Goal: Information Seeking & Learning: Learn about a topic

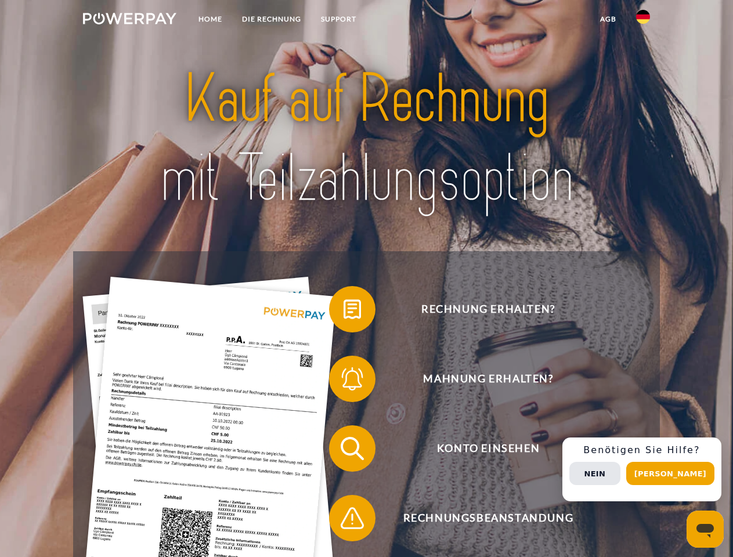
click at [129, 20] on img at bounding box center [129, 19] width 93 height 12
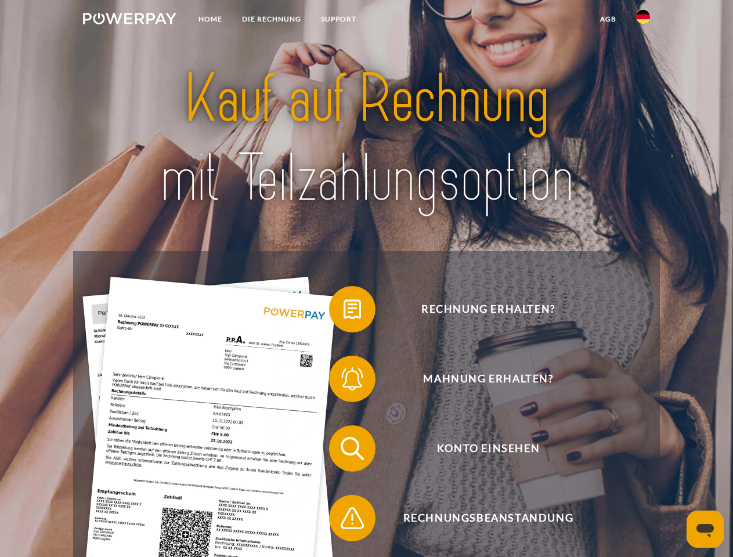
click at [643, 20] on img at bounding box center [643, 17] width 14 height 14
click at [608, 19] on link "agb" at bounding box center [608, 19] width 36 height 21
click at [344, 312] on span at bounding box center [335, 309] width 58 height 58
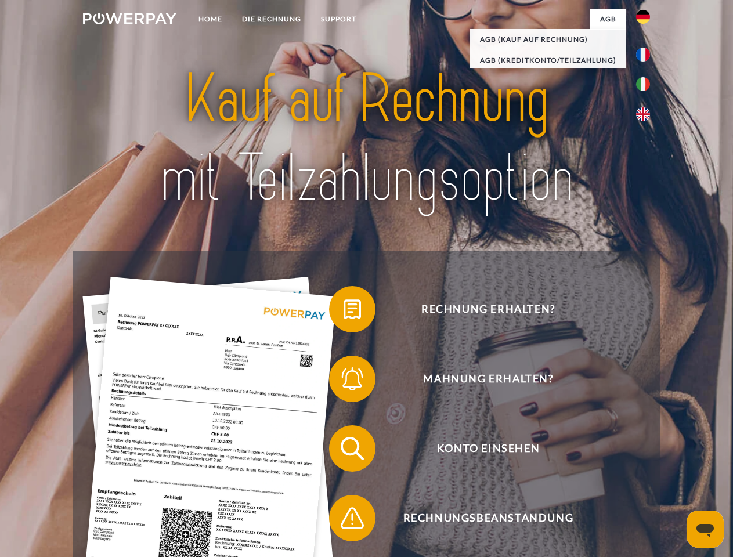
click at [344, 381] on span at bounding box center [335, 379] width 58 height 58
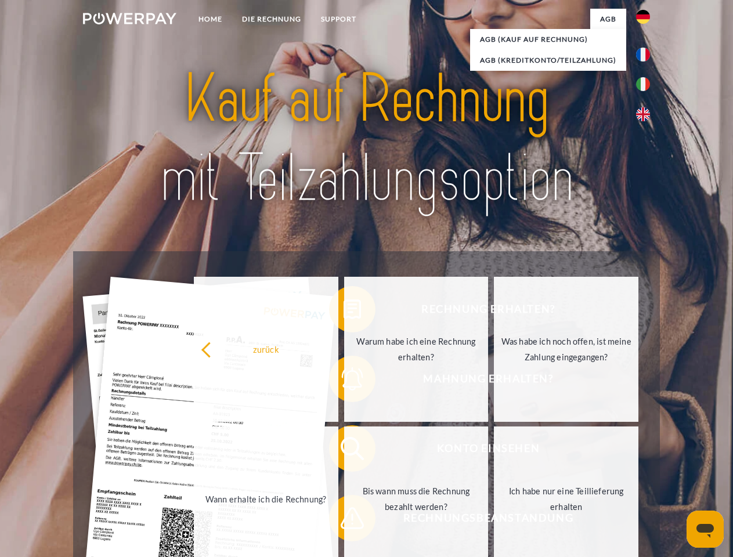
click at [344, 451] on link "Bis wann muss die Rechnung bezahlt werden?" at bounding box center [416, 499] width 145 height 145
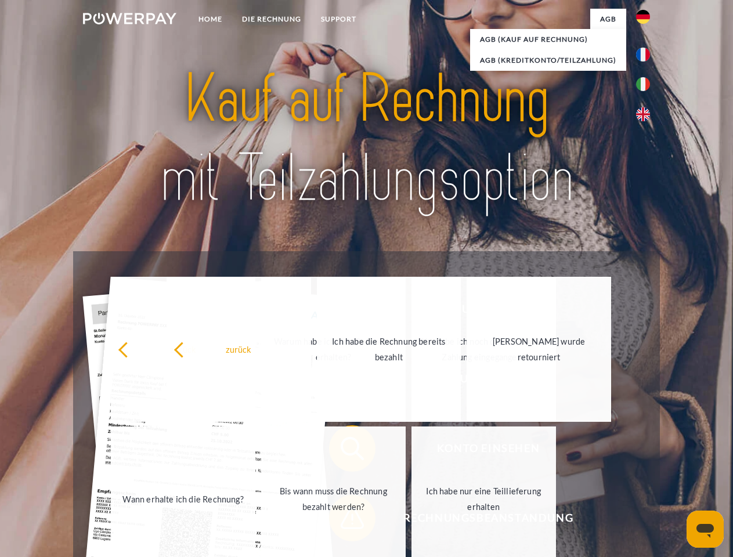
click at [344, 521] on span at bounding box center [335, 518] width 58 height 58
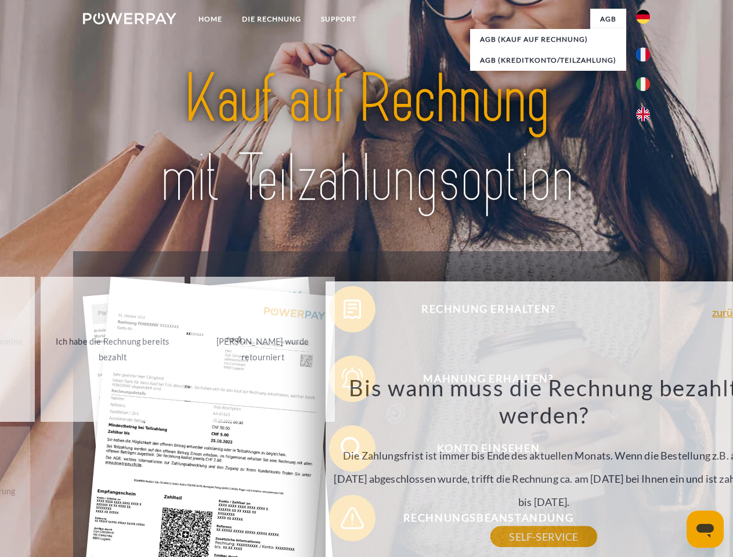
click at [646, 470] on div "Rechnung erhalten? Mahnung erhalten? Konto einsehen" at bounding box center [366, 483] width 586 height 464
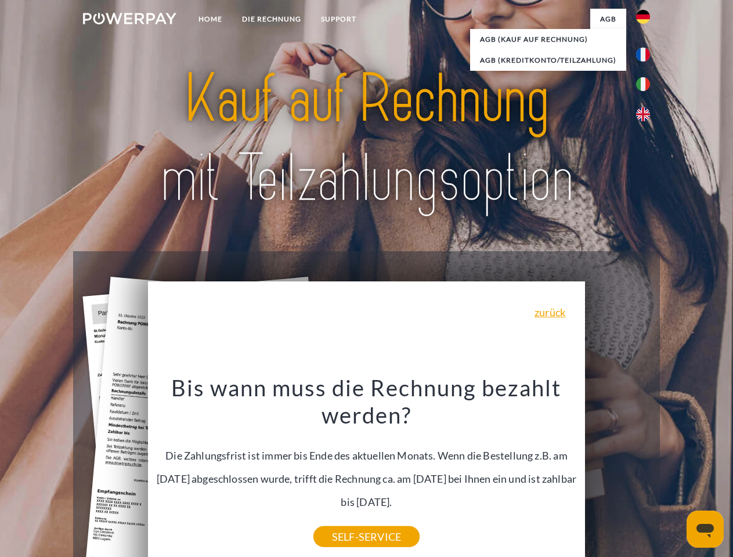
click at [618, 472] on span "Konto einsehen" at bounding box center [488, 449] width 284 height 46
click at [675, 474] on header "Home DIE RECHNUNG SUPPORT" at bounding box center [366, 401] width 733 height 802
